Goal: Check status: Check status

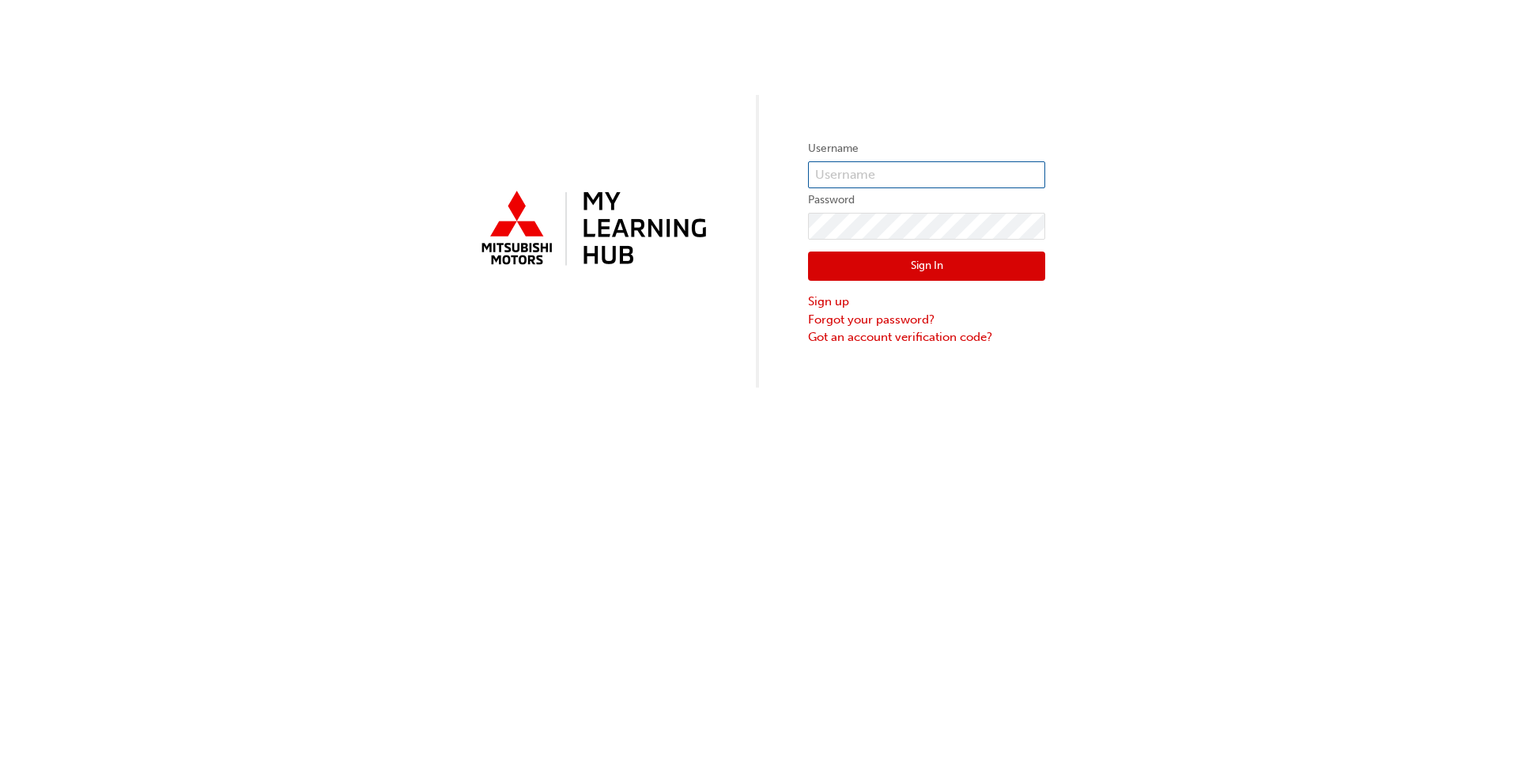
click at [778, 176] on input "text" at bounding box center [926, 174] width 237 height 27
type input "5745893"
click at [778, 260] on button "Sign In" at bounding box center [926, 266] width 237 height 30
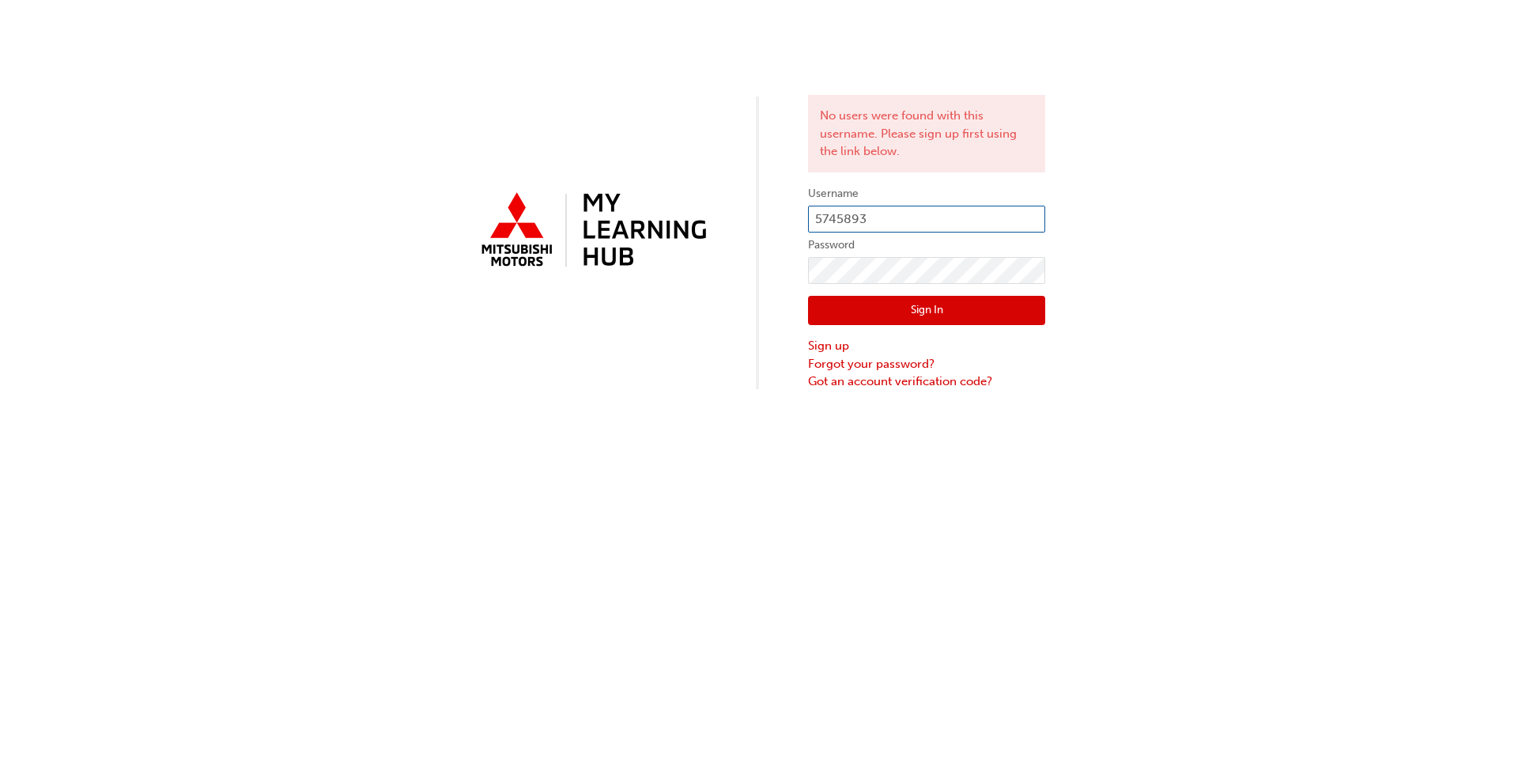
drag, startPoint x: 884, startPoint y: 212, endPoint x: 629, endPoint y: 159, distance: 260.0
click at [582, 187] on div "No users were found with this username. Please sign up first using the link bel…" at bounding box center [759, 195] width 1518 height 391
type input "rbradley@heritagemotors,[DOMAIN_NAME]"
drag, startPoint x: 917, startPoint y: 308, endPoint x: 912, endPoint y: 294, distance: 14.3
click at [778, 304] on button "Sign In" at bounding box center [926, 311] width 237 height 30
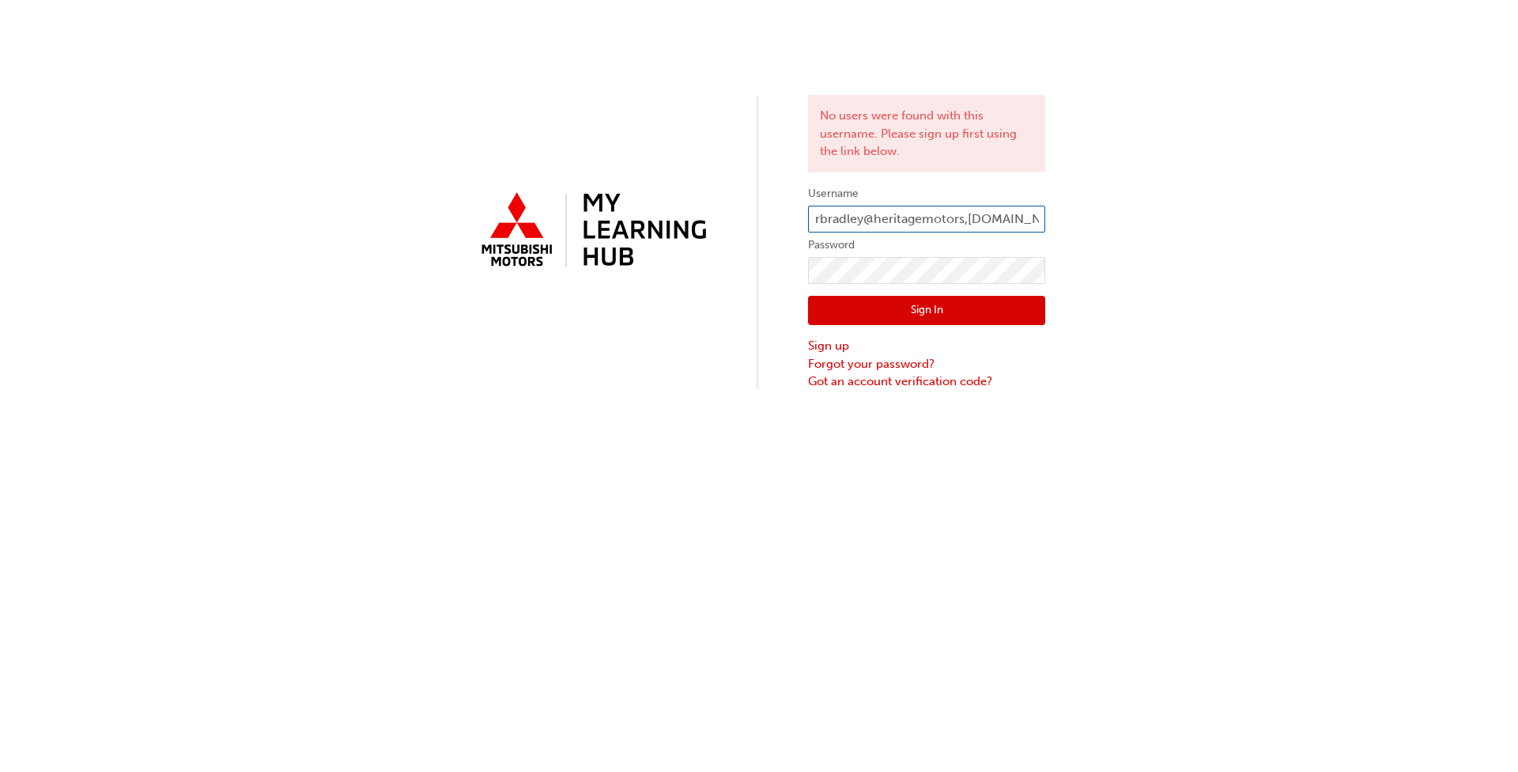
click at [778, 222] on input "rbradley@heritagemotors,[DOMAIN_NAME]" at bounding box center [926, 219] width 237 height 27
type input "[EMAIL_ADDRESS][DOMAIN_NAME]"
click at [778, 315] on button "Sign In" at bounding box center [926, 311] width 237 height 30
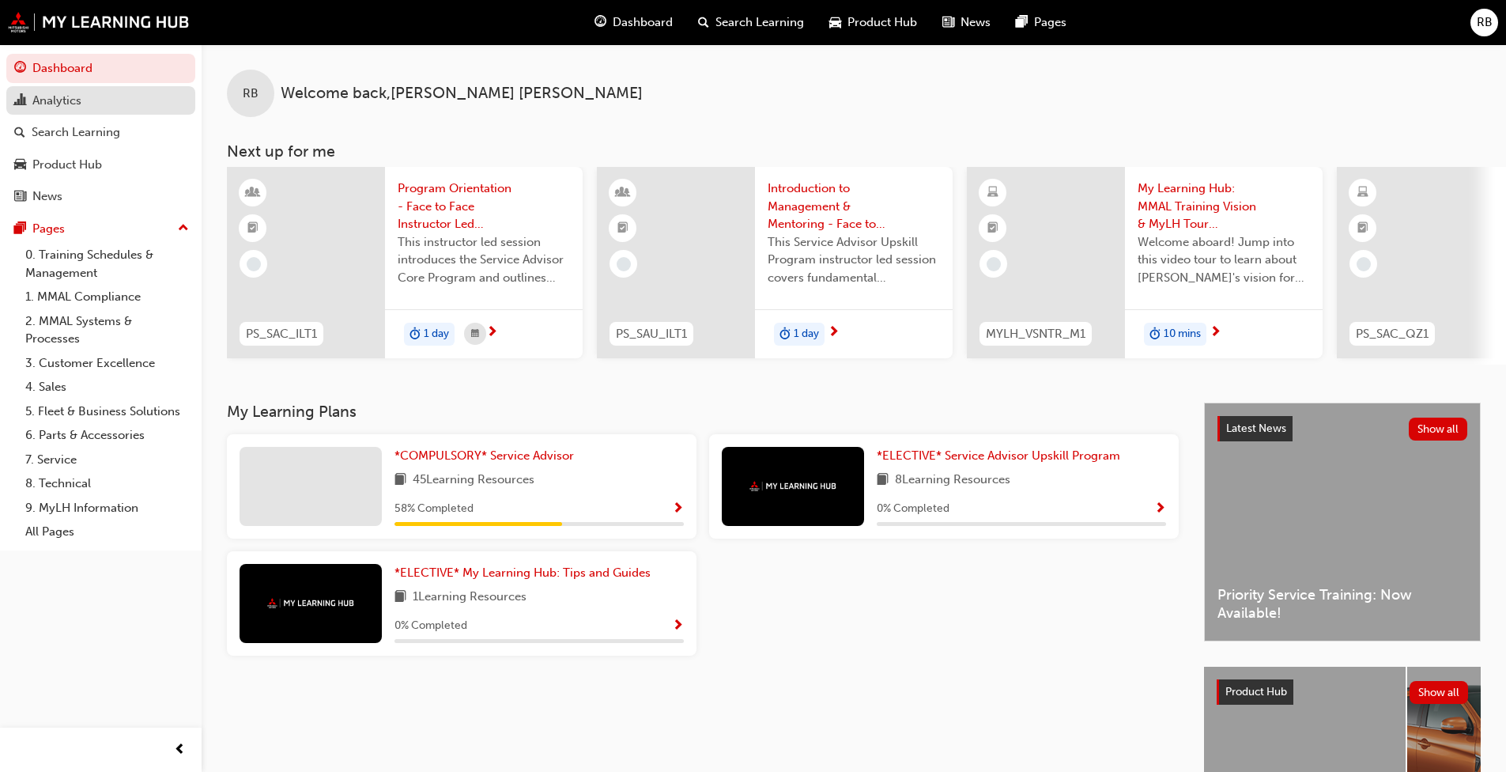
click at [77, 98] on div "Analytics" at bounding box center [56, 101] width 49 height 18
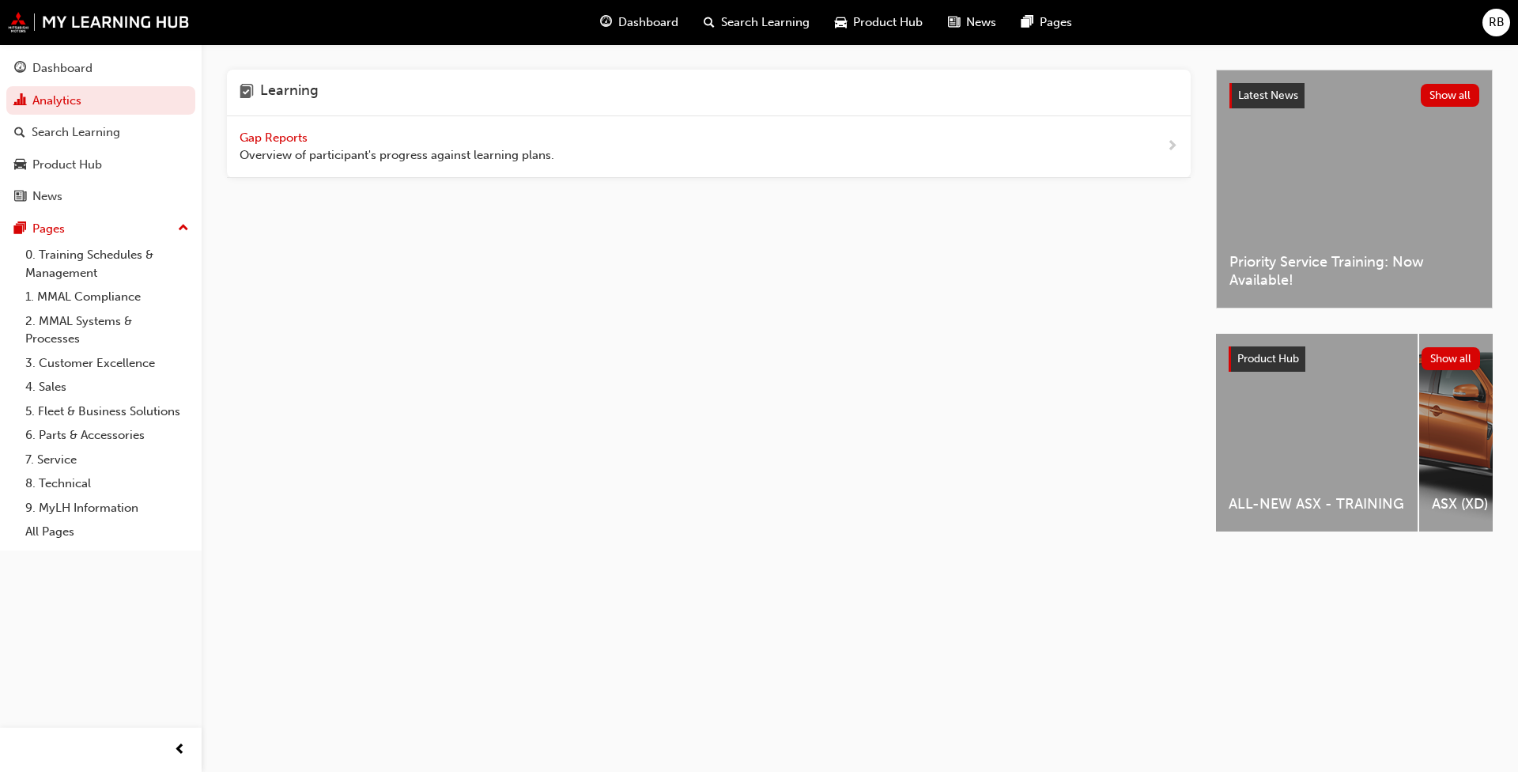
click at [269, 139] on span "Gap Reports" at bounding box center [275, 137] width 71 height 14
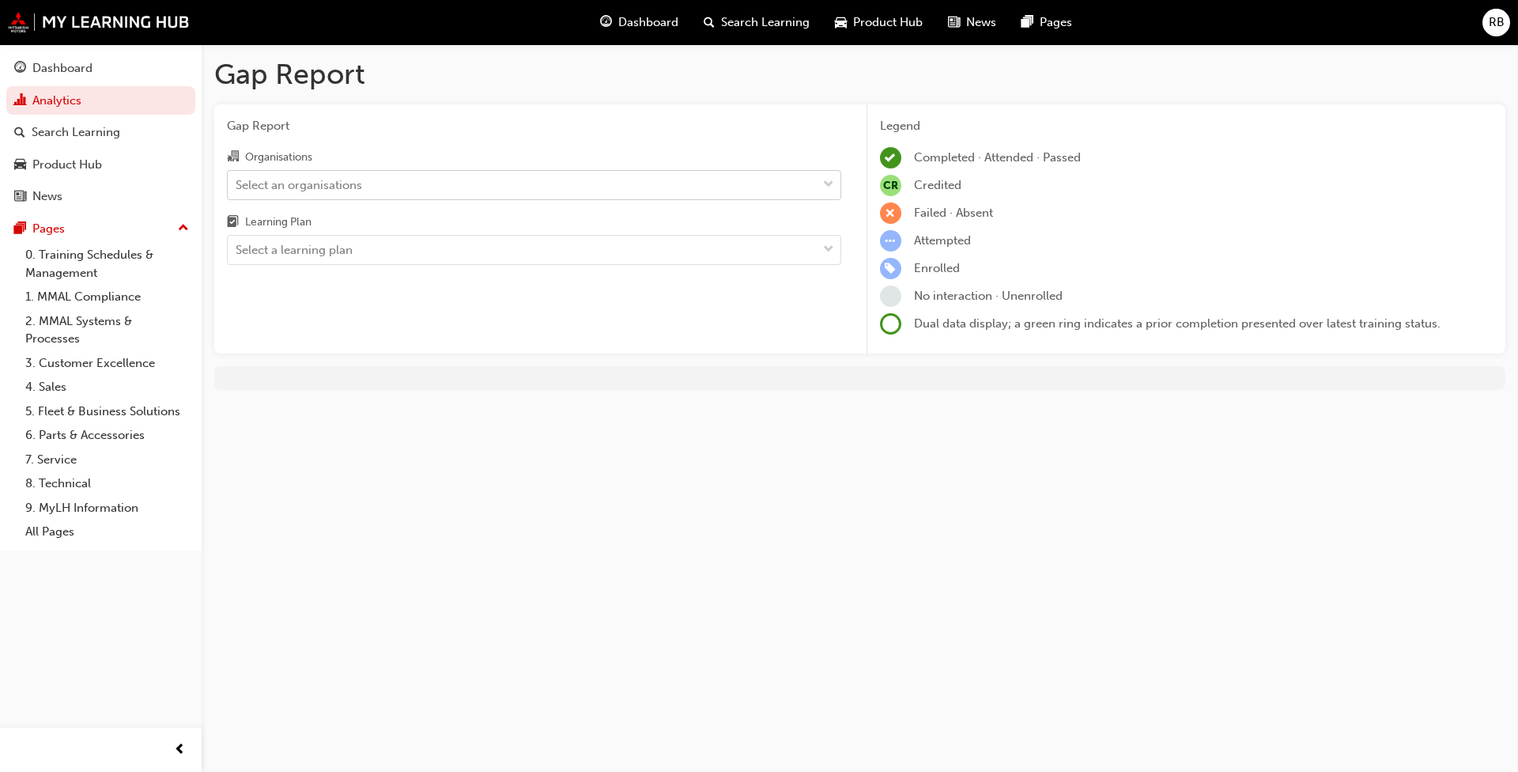
click at [778, 181] on span "down-icon" at bounding box center [828, 185] width 11 height 21
click at [237, 181] on input "Organisations Select an organisations" at bounding box center [237, 183] width 2 height 13
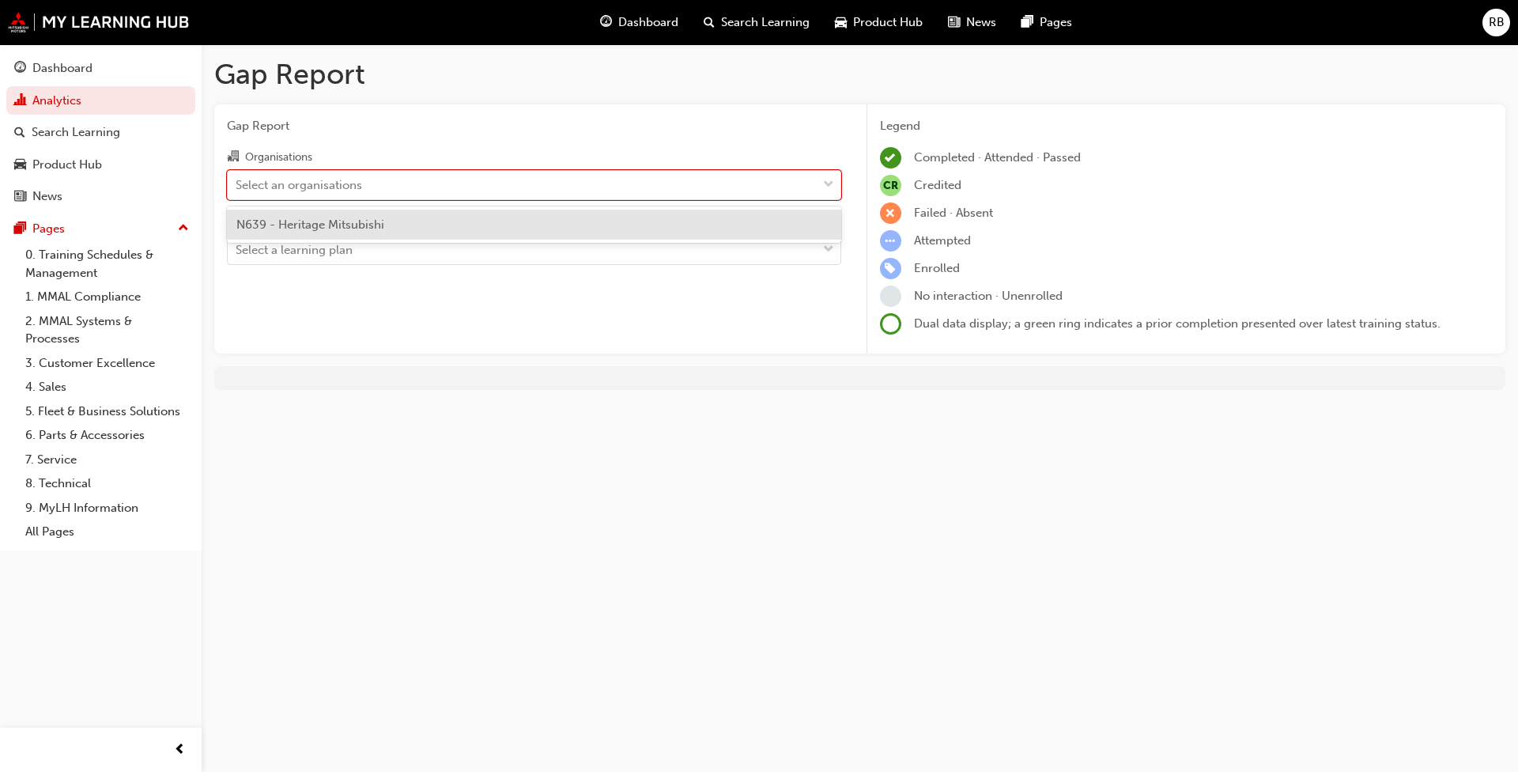
click at [469, 225] on div "N639 - Heritage Mitsubishi" at bounding box center [534, 225] width 614 height 31
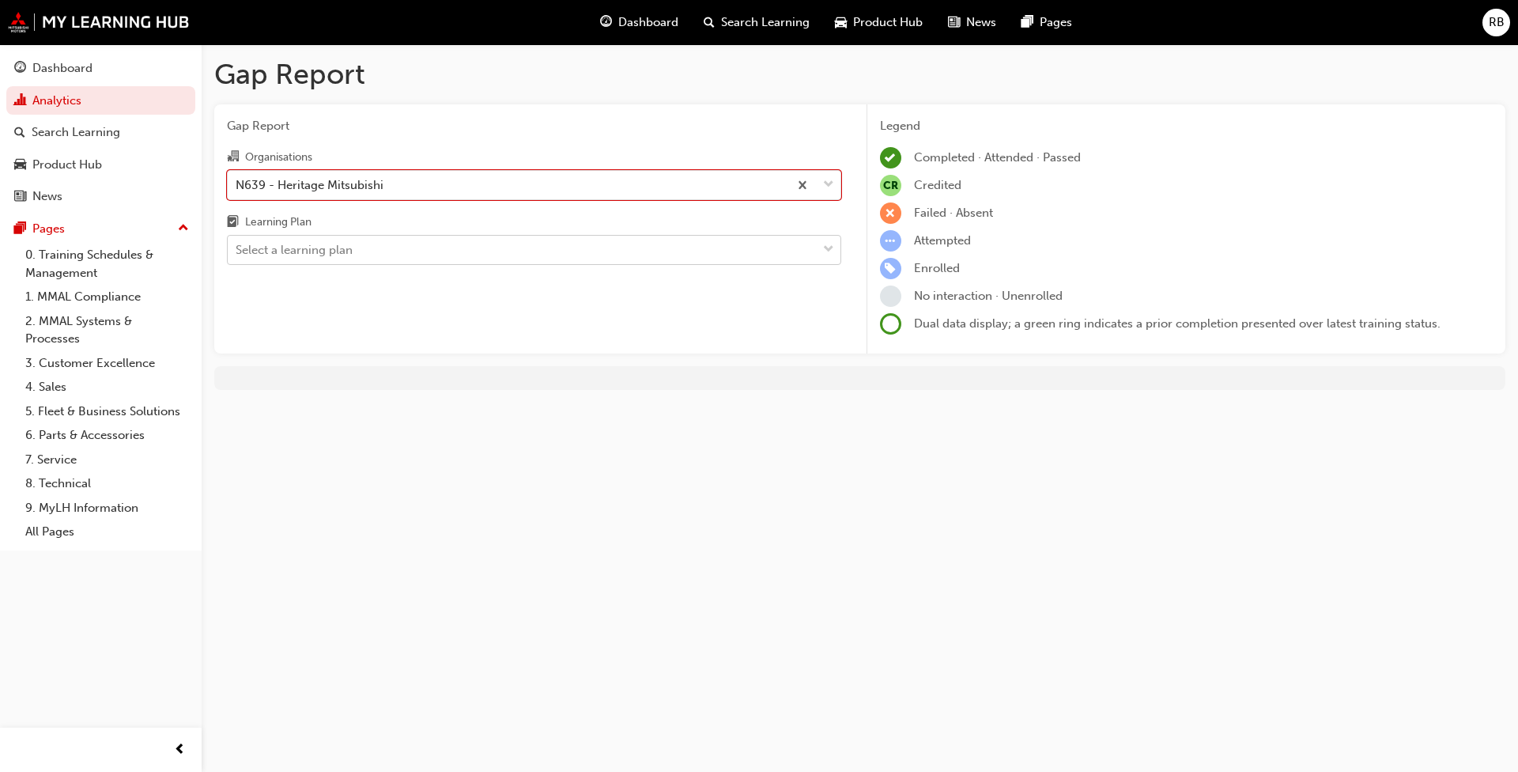
click at [778, 249] on span "down-icon" at bounding box center [828, 250] width 11 height 21
click at [237, 249] on input "Learning Plan Select a learning plan" at bounding box center [237, 249] width 2 height 13
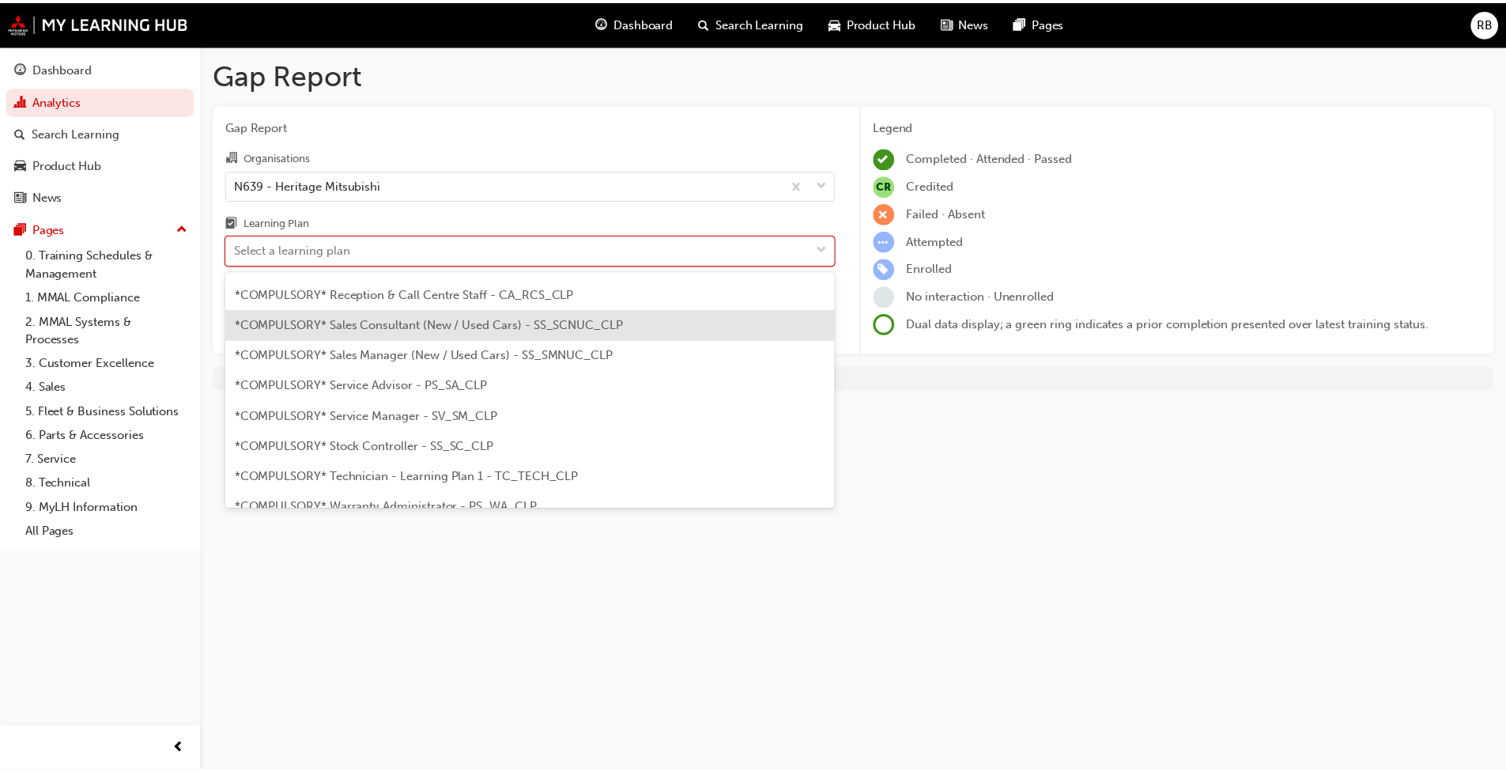
scroll to position [474, 0]
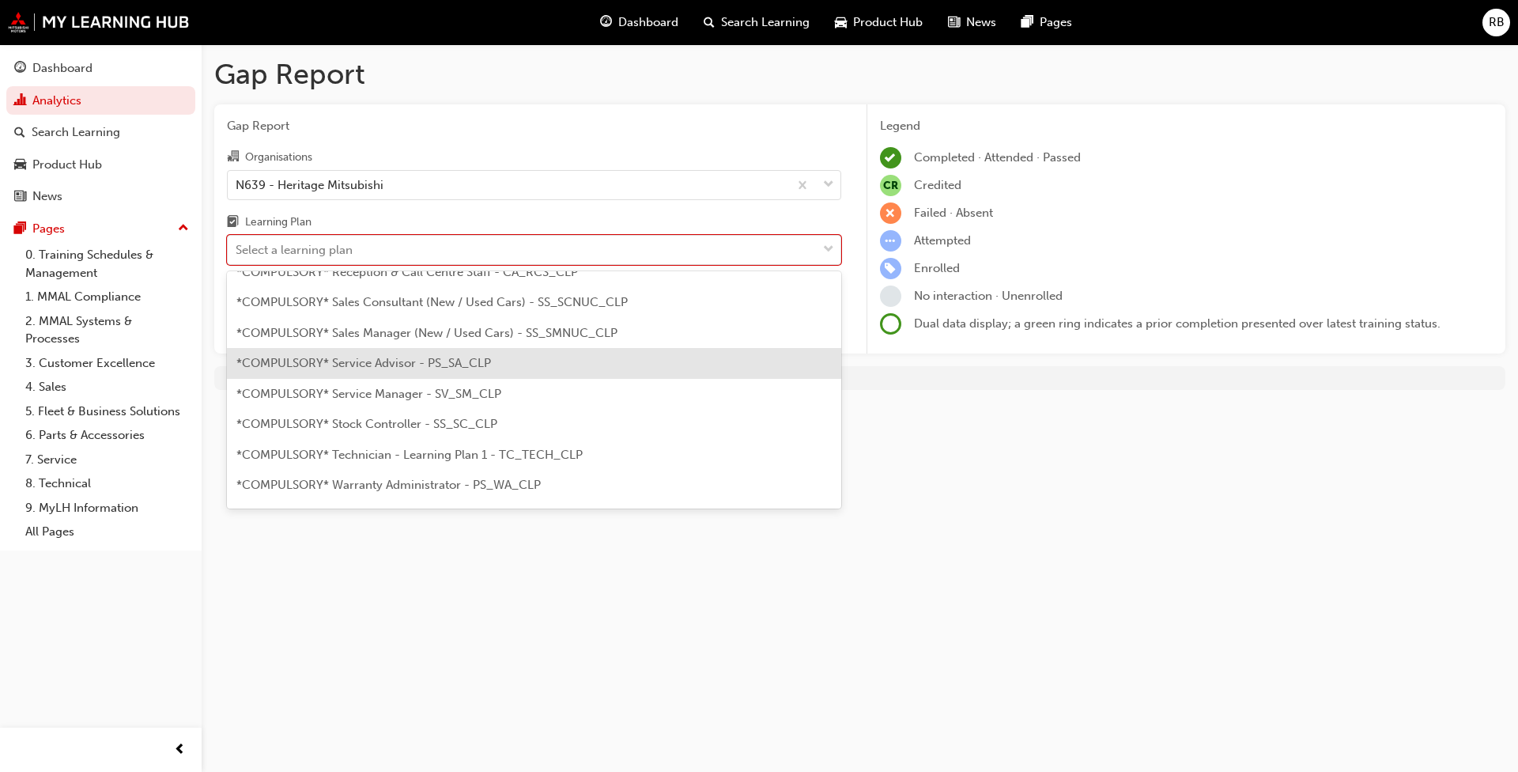
click at [464, 374] on div "*COMPULSORY* Service Advisor - PS_SA_CLP" at bounding box center [534, 363] width 614 height 31
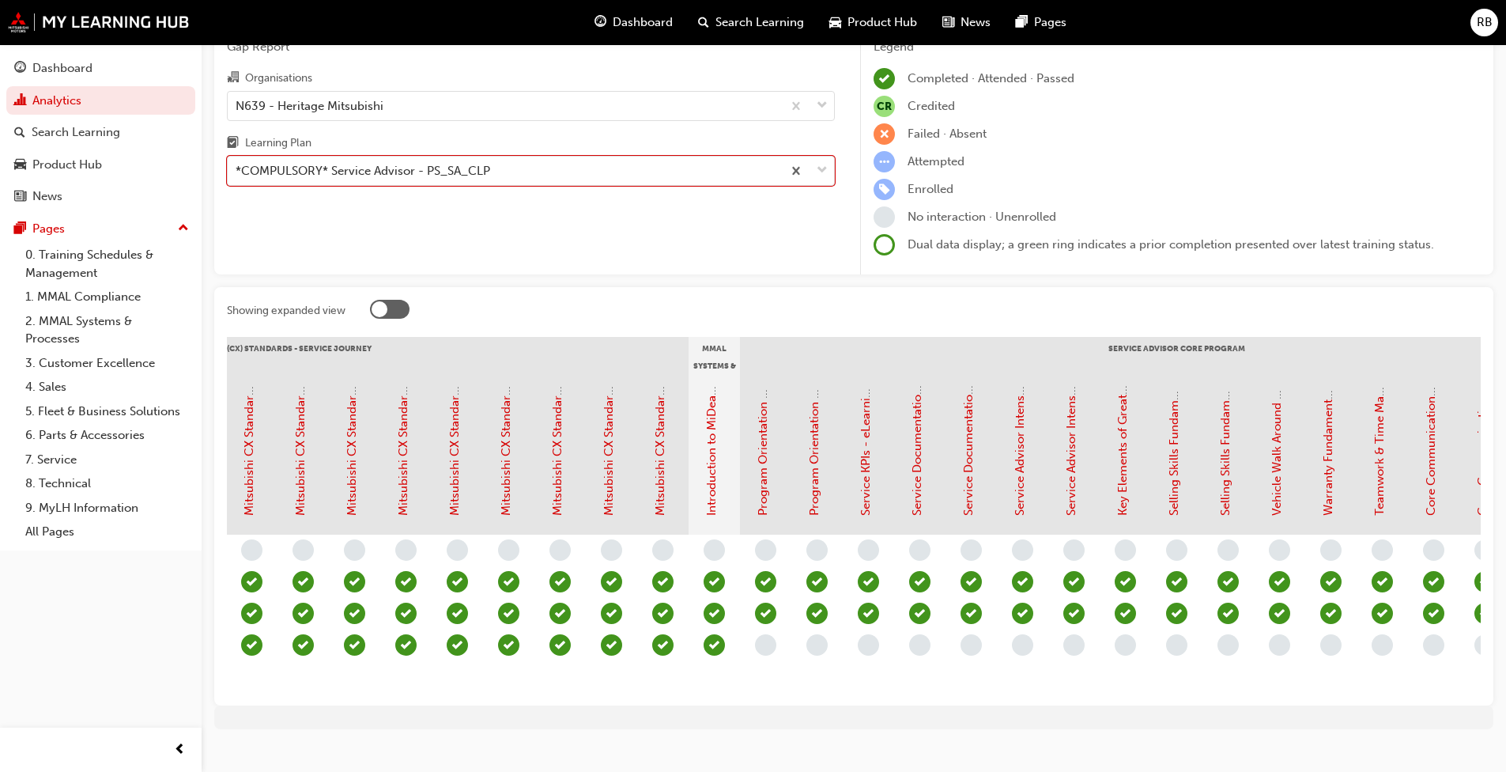
scroll to position [0, 1043]
